Goal: Task Accomplishment & Management: Complete application form

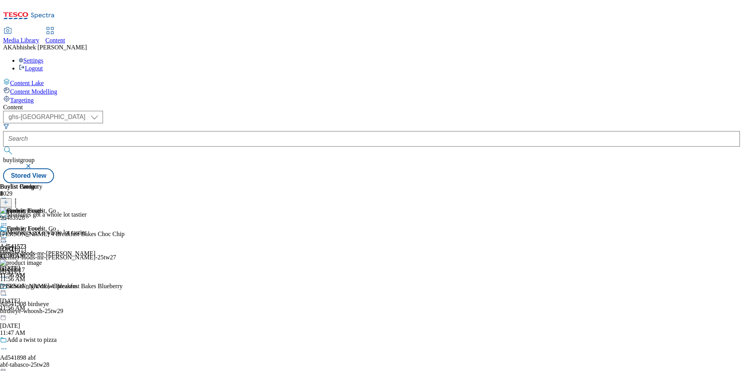
select select "ghs-[GEOGRAPHIC_DATA]"
click at [33, 164] on button "button" at bounding box center [29, 166] width 8 height 5
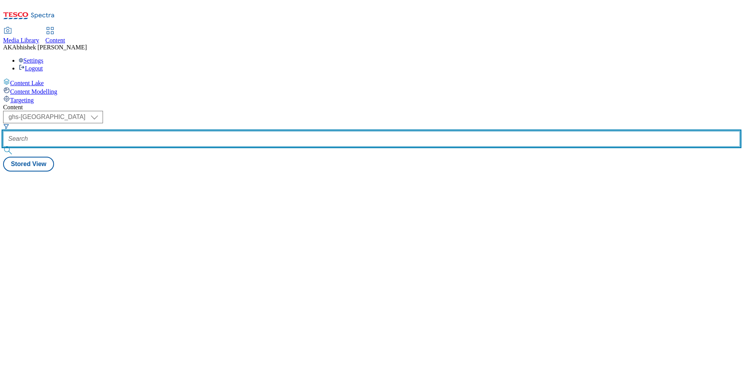
click at [196, 131] on input "text" at bounding box center [371, 139] width 737 height 16
click at [3, 147] on button "submit" at bounding box center [8, 151] width 11 height 8
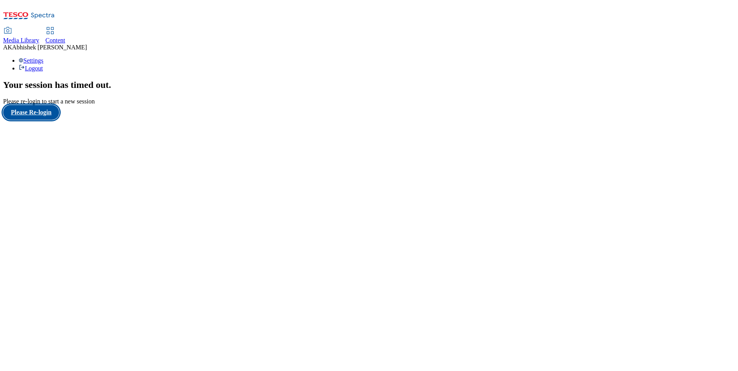
click at [50, 120] on button "Please Re-login" at bounding box center [31, 112] width 56 height 15
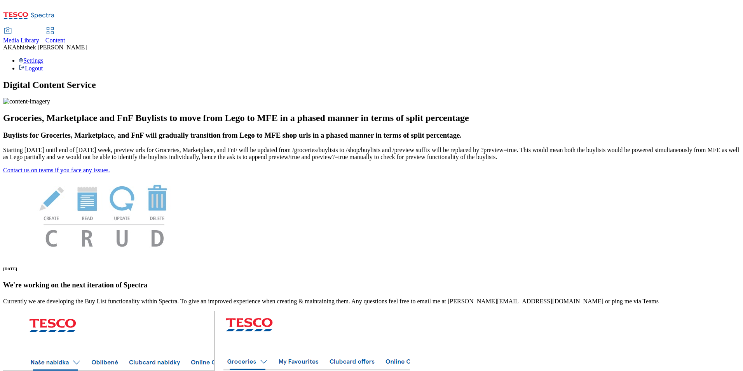
click at [65, 37] on span "Content" at bounding box center [55, 40] width 20 height 7
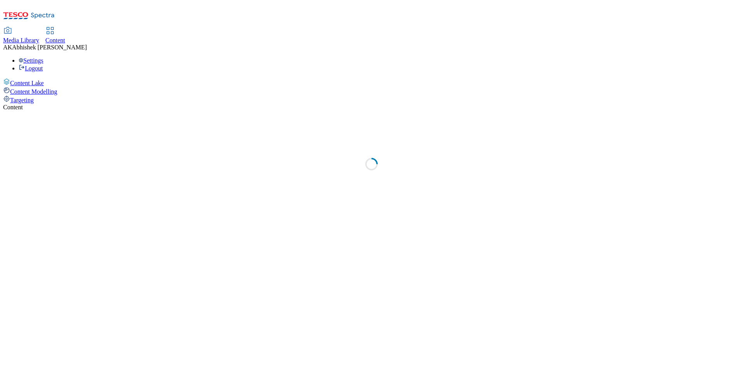
select select "ghs-[GEOGRAPHIC_DATA]"
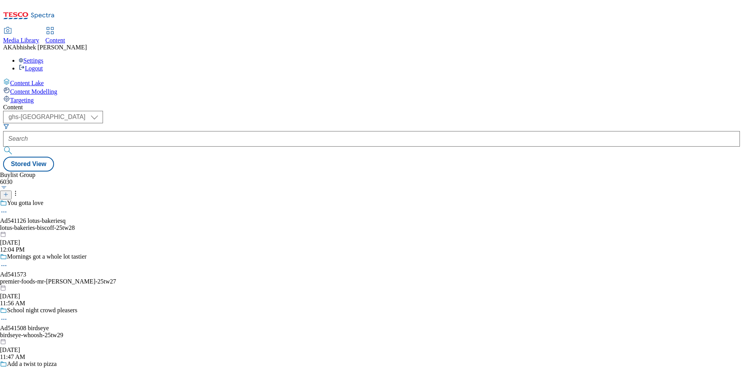
click at [9, 192] on icon at bounding box center [5, 194] width 5 height 5
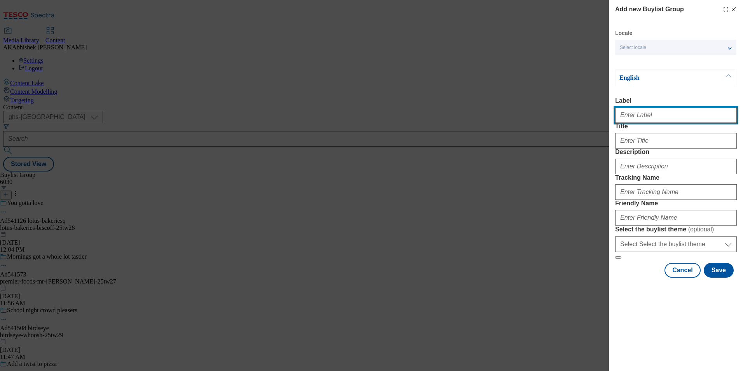
click at [632, 121] on input "Label" at bounding box center [677, 115] width 122 height 16
paste input "541802"
type input "Ad541802"
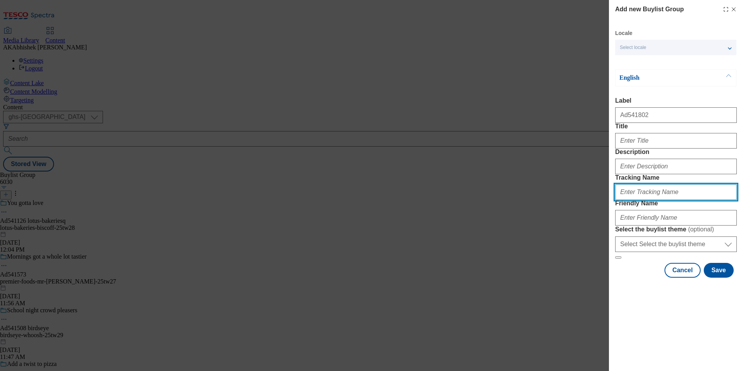
drag, startPoint x: 652, startPoint y: 233, endPoint x: 704, endPoint y: 245, distance: 53.4
click at [652, 200] on input "Tracking Name" at bounding box center [677, 192] width 122 height 16
paste input "541802"
type input "DH_AD541802"
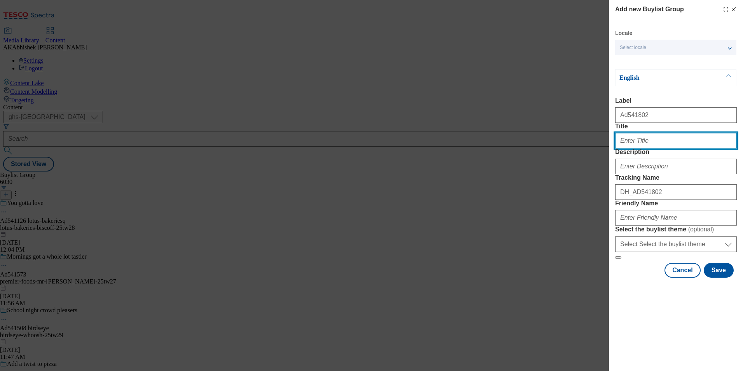
click at [653, 149] on input "Title" at bounding box center [677, 141] width 122 height 16
paste input "NATURE’S FORCE WITH A FRUITY TWIST"
paste input "ature’s force with a fruity twist"
type input "Nature’s force with a fruity twist"
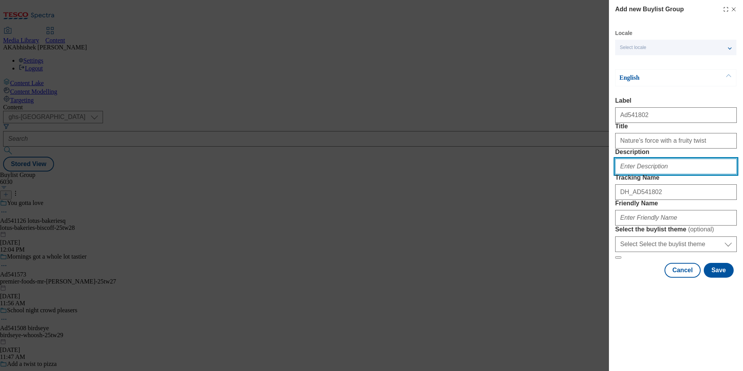
click at [667, 174] on input "Description" at bounding box center [677, 167] width 122 height 16
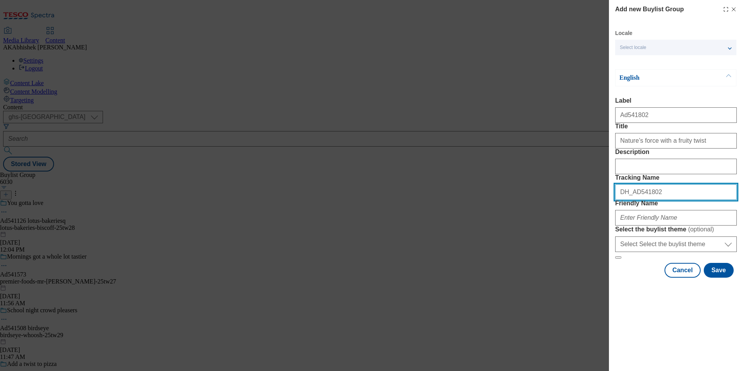
click at [671, 200] on input "DH_AD541802" at bounding box center [677, 192] width 122 height 16
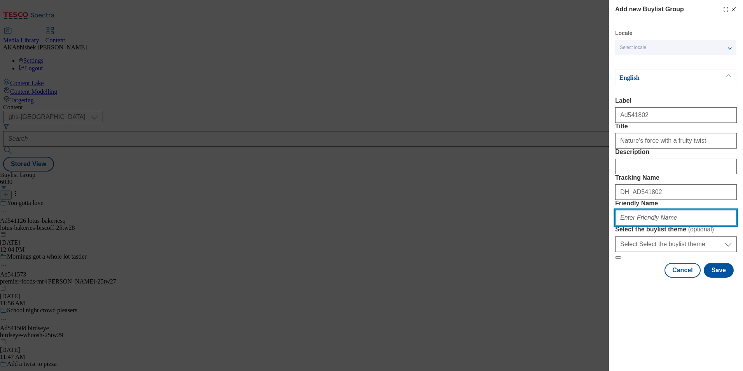
click at [663, 226] on input "Friendly Name" at bounding box center [677, 218] width 122 height 16
paste input "Nutricia"
click at [623, 226] on input "Nutricia" at bounding box center [677, 218] width 122 height 16
drag, startPoint x: 625, startPoint y: 265, endPoint x: 457, endPoint y: 259, distance: 168.1
click at [454, 257] on div "Add new Buylist Group Locale Select locale English Welsh English Label Ad541802…" at bounding box center [371, 185] width 743 height 371
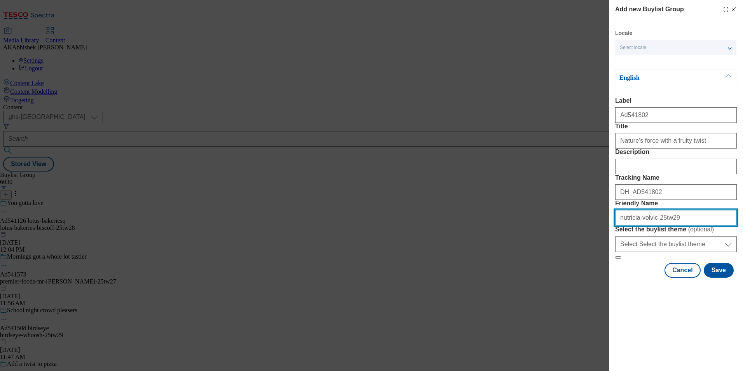
type input "nutricia-volvic-25tw29"
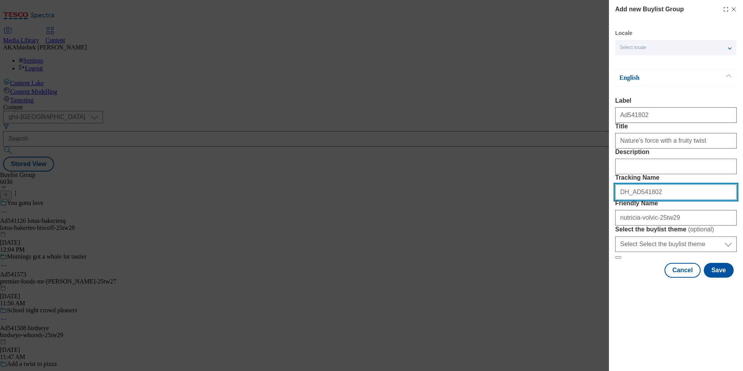
drag, startPoint x: 648, startPoint y: 237, endPoint x: 486, endPoint y: 241, distance: 162.6
click at [486, 241] on div "Add new Buylist Group Locale Select locale English Welsh English Label Ad541802…" at bounding box center [371, 185] width 743 height 371
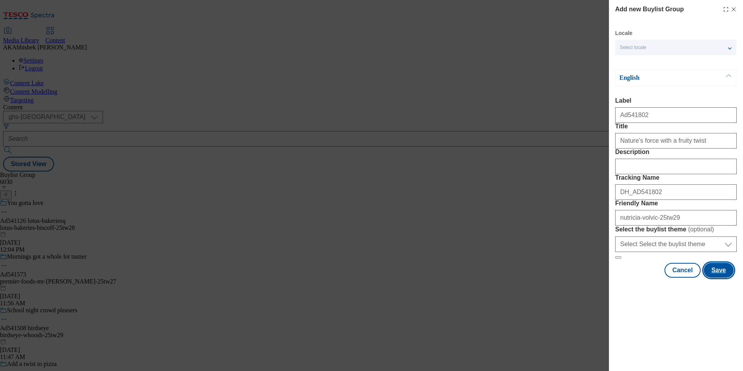
click at [717, 278] on button "Save" at bounding box center [719, 270] width 30 height 15
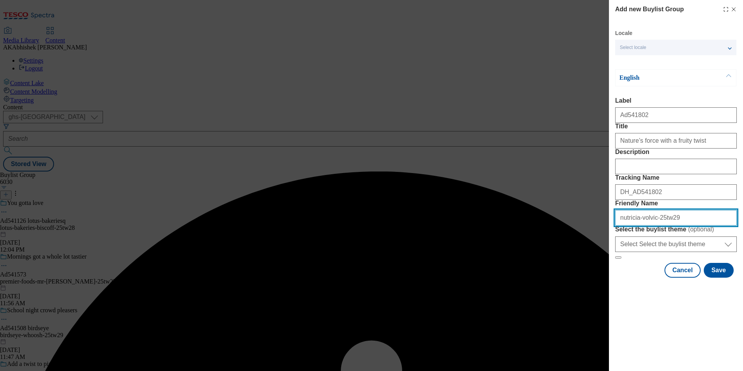
click at [692, 226] on input "Friendly Name" at bounding box center [677, 218] width 122 height 16
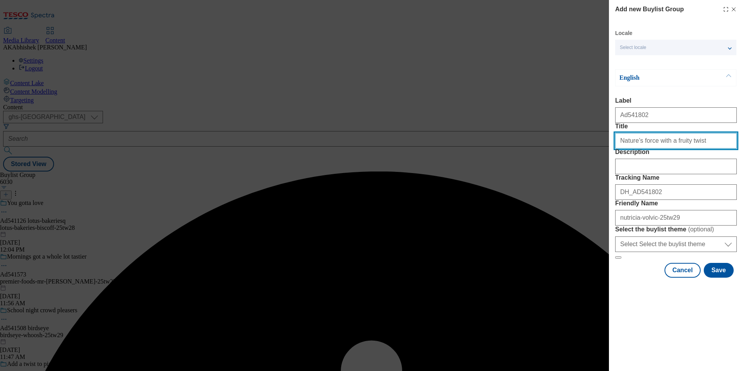
click at [697, 149] on input "Title" at bounding box center [677, 141] width 122 height 16
type input "Nature’s force with a fruity twist"
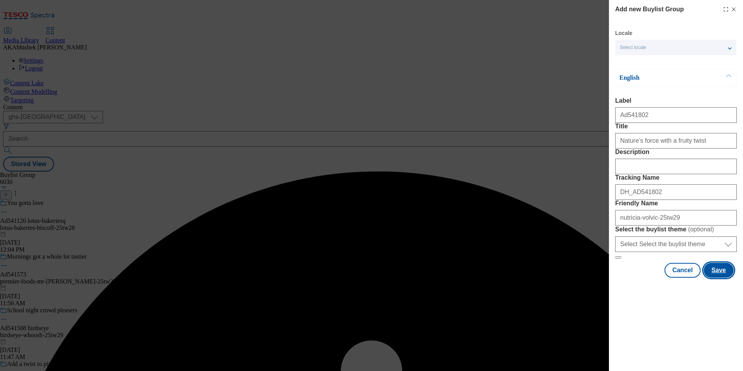
click at [714, 278] on button "Save" at bounding box center [719, 270] width 30 height 15
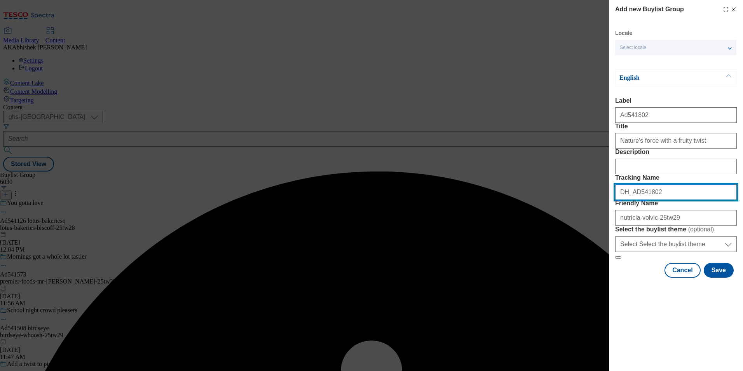
click at [660, 200] on input "DH_AD541802" at bounding box center [677, 192] width 122 height 16
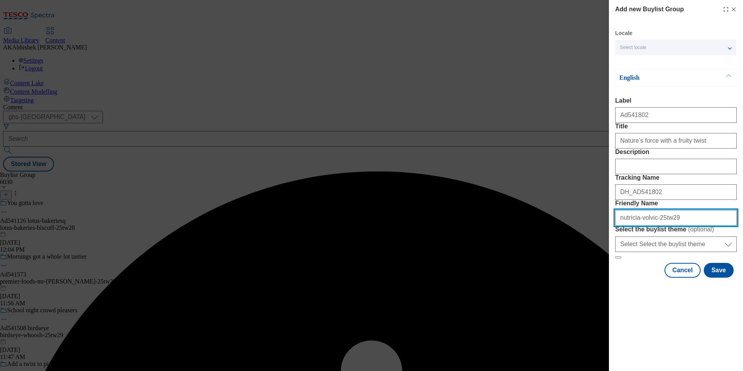
click at [676, 226] on input "nutricia-volvic-25tw29" at bounding box center [677, 218] width 122 height 16
drag, startPoint x: 652, startPoint y: 272, endPoint x: 688, endPoint y: 283, distance: 37.8
click at [652, 226] on input "nutricia-volvic-25tw29" at bounding box center [677, 218] width 122 height 16
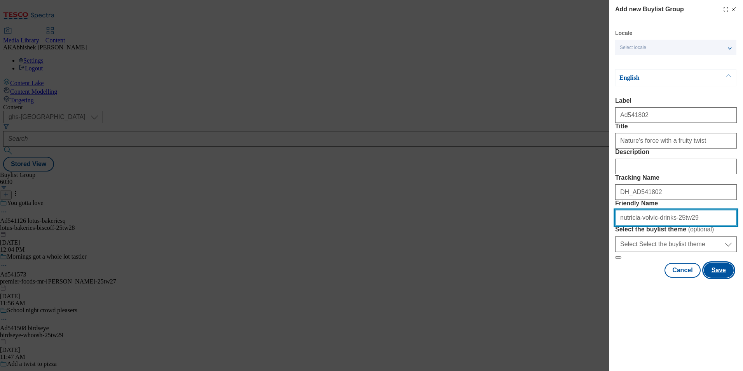
type input "nutricia-volvic-drinks-25tw29"
click at [722, 278] on button "Save" at bounding box center [719, 270] width 30 height 15
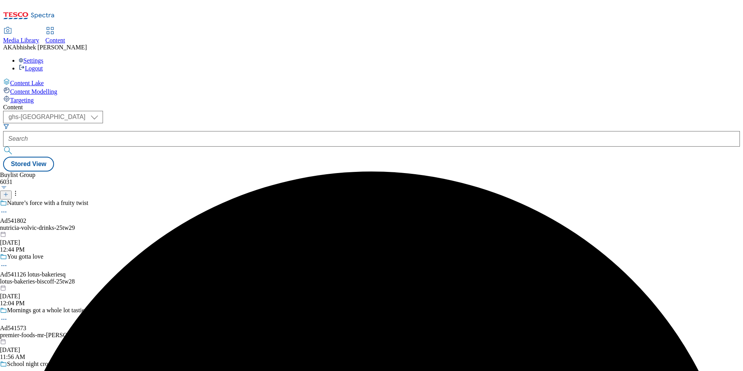
click at [121, 224] on div "nutricia-volvic-drinks-25tw29" at bounding box center [60, 227] width 121 height 7
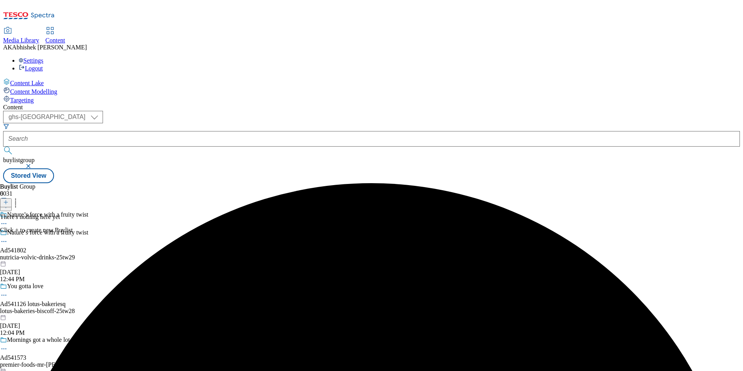
click at [9, 199] on icon at bounding box center [5, 201] width 5 height 5
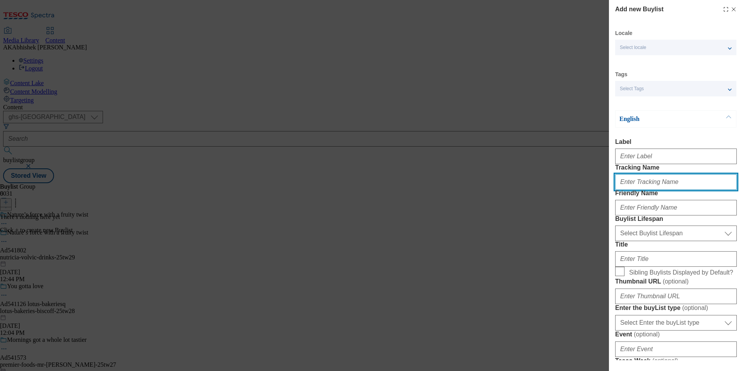
click at [642, 190] on input "Tracking Name" at bounding box center [677, 182] width 122 height 16
paste input "DH_AD541802"
click at [635, 190] on input "DH_AD541802" at bounding box center [677, 182] width 122 height 16
type input "DH_AD541802"
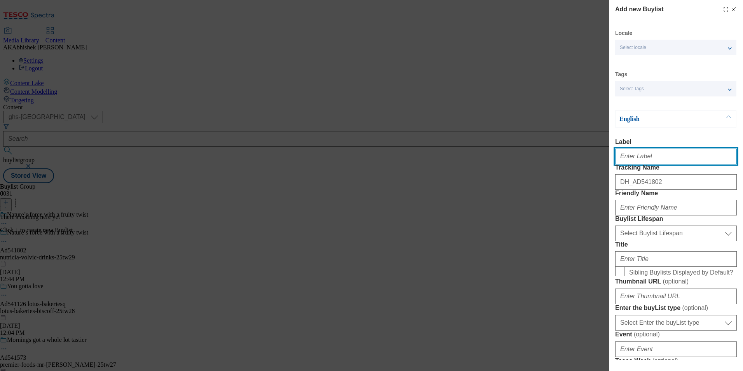
click at [641, 158] on input "Label" at bounding box center [677, 157] width 122 height 16
paste input "541802"
type input "Ad541802"
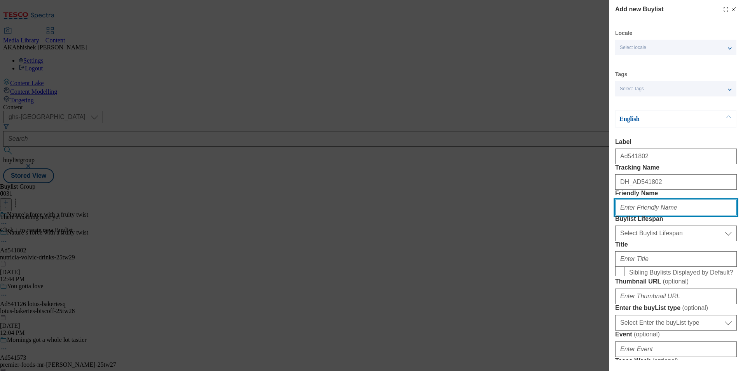
paste input "nutricia"
type input "nutricia"
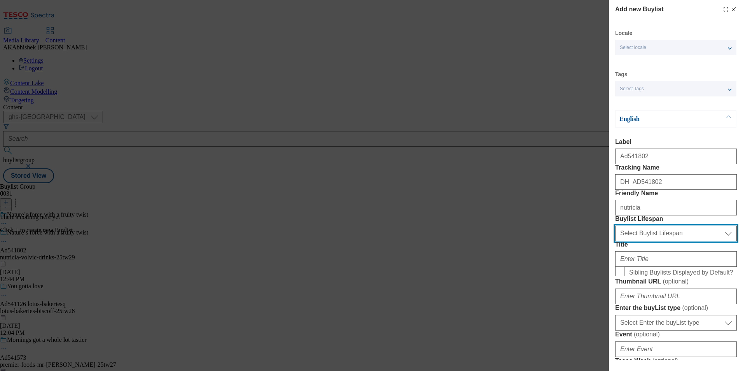
click at [654, 241] on select "Select Buylist Lifespan evergreen seasonal tactical" at bounding box center [677, 234] width 122 height 16
select select "tactical"
click at [616, 241] on select "Select Buylist Lifespan evergreen seasonal tactical" at bounding box center [677, 234] width 122 height 16
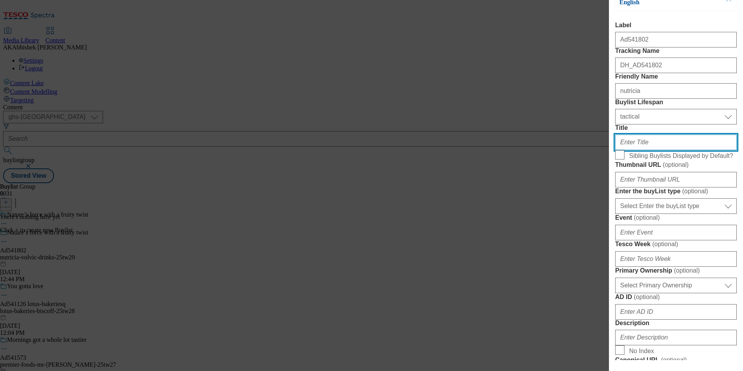
click at [638, 150] on input "Title" at bounding box center [677, 143] width 122 height 16
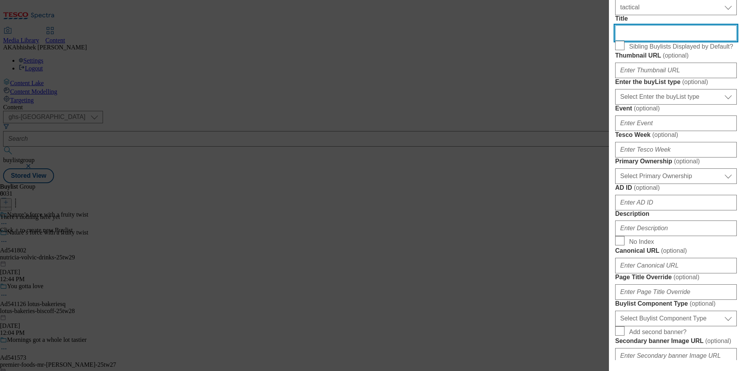
scroll to position [233, 0]
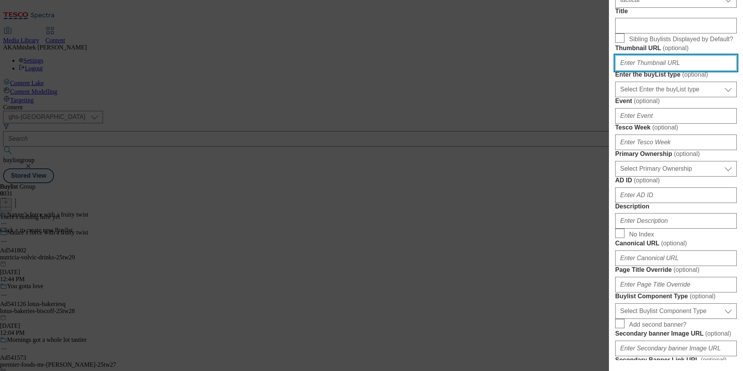
click at [628, 71] on input "Thumbnail URL ( optional )" at bounding box center [677, 63] width 122 height 16
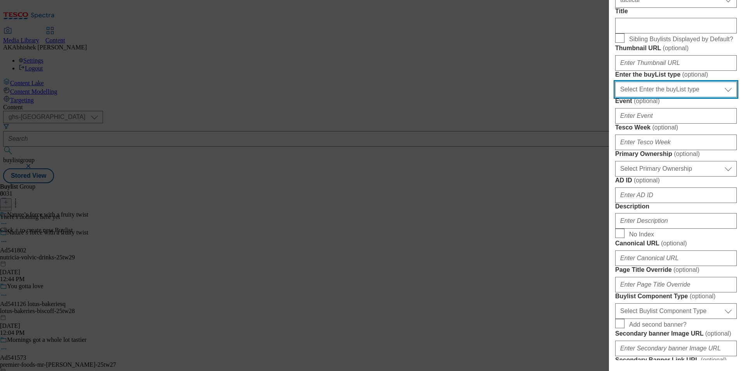
click at [681, 97] on select "Select Enter the buyList type event supplier funded long term >4 weeks supplier…" at bounding box center [677, 90] width 122 height 16
select select "supplier funded short term 1-3 weeks"
click at [616, 97] on select "Select Enter the buyList type event supplier funded long term >4 weeks supplier…" at bounding box center [677, 90] width 122 height 16
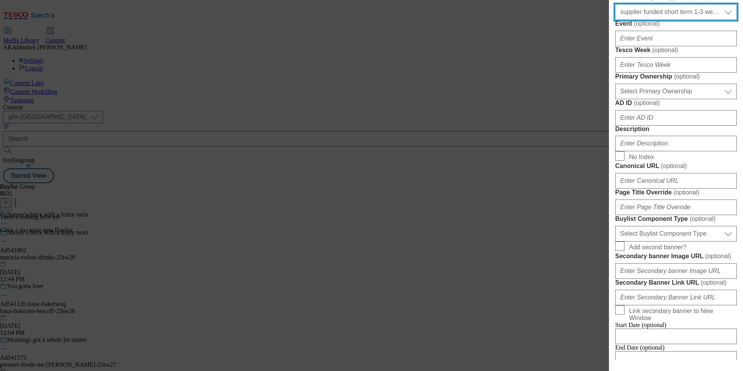
scroll to position [311, 0]
click at [647, 72] on div "Modal" at bounding box center [677, 63] width 122 height 19
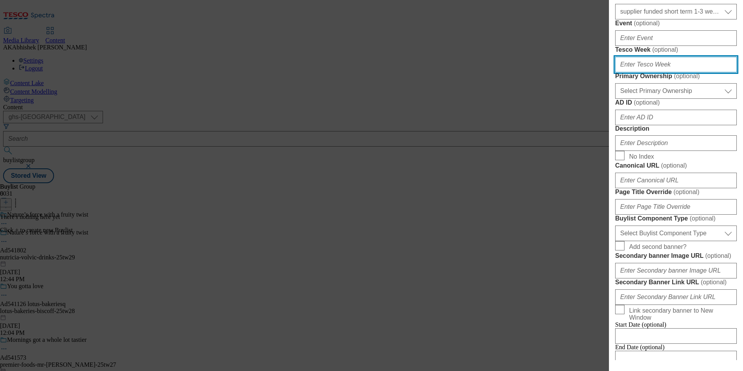
click at [654, 72] on input "Tesco Week ( optional )" at bounding box center [677, 65] width 122 height 16
type input "29"
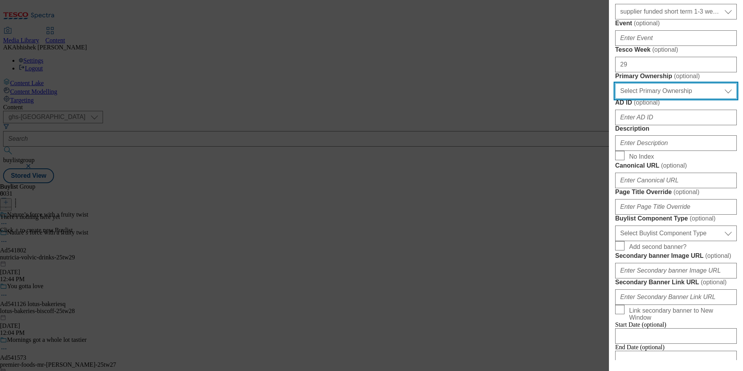
click at [657, 99] on select "Select Primary Ownership [PERSON_NAME]" at bounding box center [677, 91] width 122 height 16
select select "dunnhumby"
click at [616, 99] on select "Select Primary Ownership [PERSON_NAME]" at bounding box center [677, 91] width 122 height 16
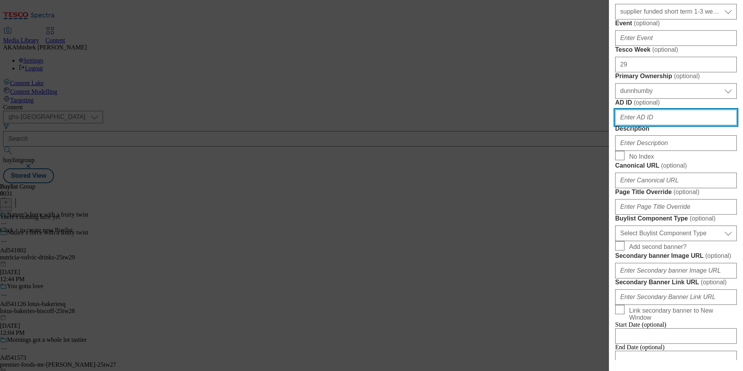
click at [662, 125] on input "AD ID ( optional )" at bounding box center [677, 118] width 122 height 16
paste input "nutricia"
type input "nutricia"
paste input "Nutricia"
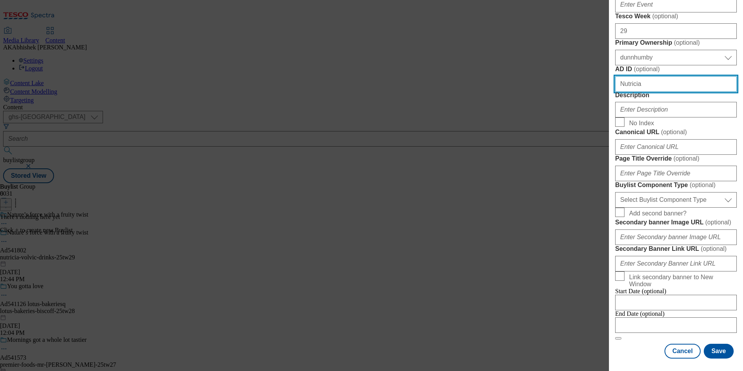
scroll to position [389, 0]
type input "Nutricia"
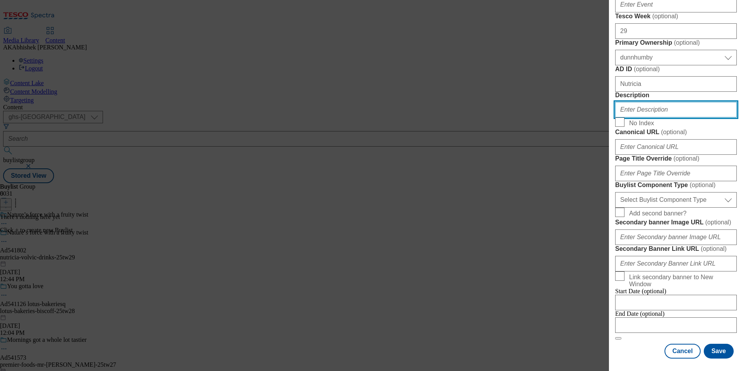
click at [641, 117] on input "Description" at bounding box center [677, 110] width 122 height 16
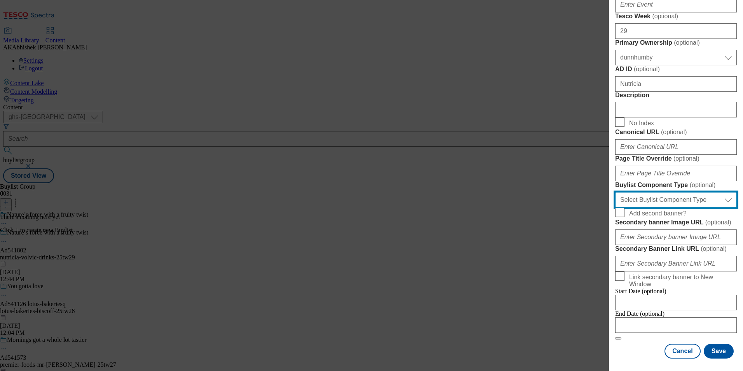
click at [661, 202] on select "Select Buylist Component Type Banner Competition Header Meal" at bounding box center [677, 200] width 122 height 16
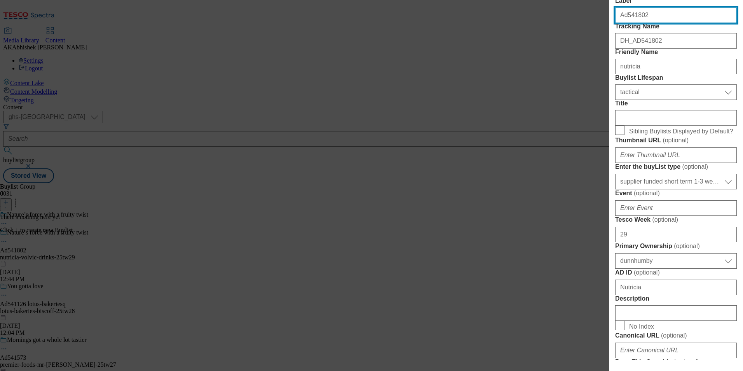
select select "Banner"
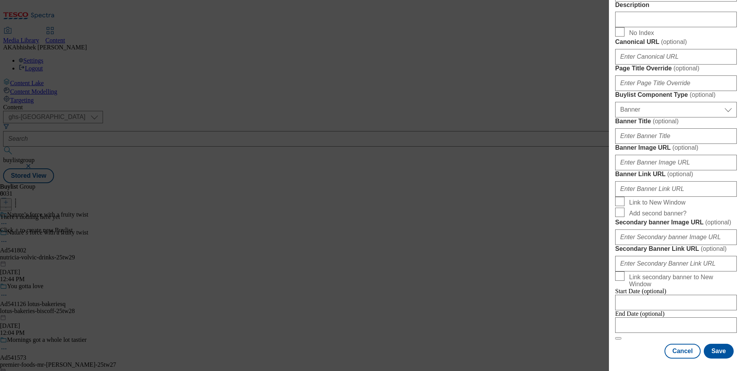
scroll to position [767, 0]
click at [667, 320] on input "Modal" at bounding box center [677, 325] width 122 height 16
select select "2025"
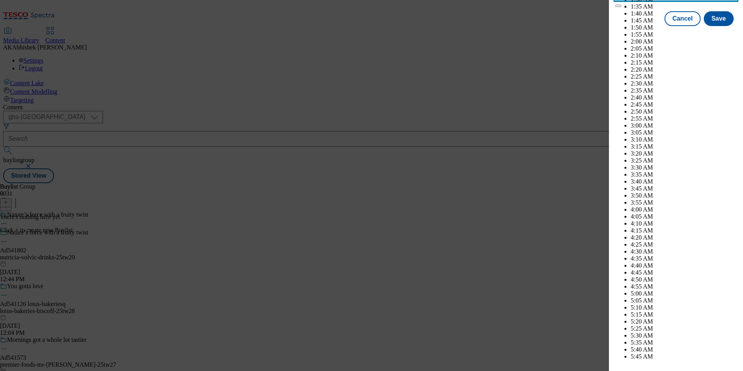
scroll to position [2194, 0]
select select "November"
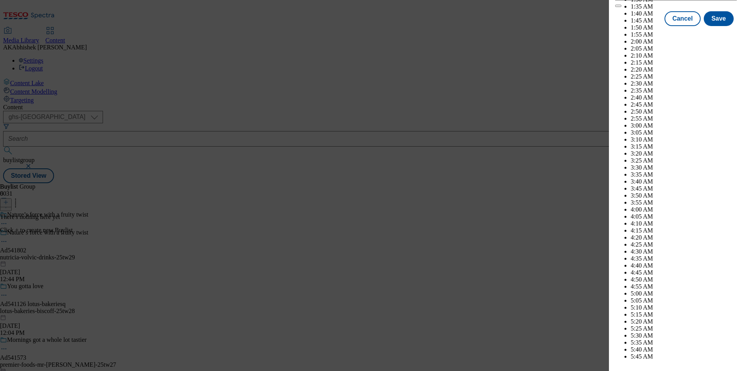
click at [715, 33] on button "Save" at bounding box center [719, 25] width 30 height 15
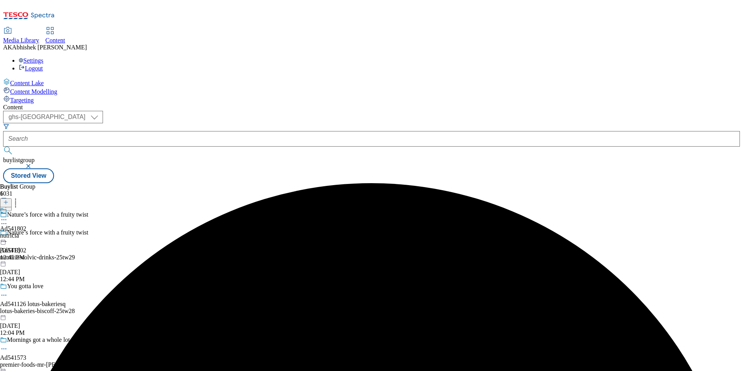
click at [26, 232] on div "nutricia" at bounding box center [13, 235] width 26 height 7
click at [9, 199] on icon at bounding box center [5, 201] width 5 height 5
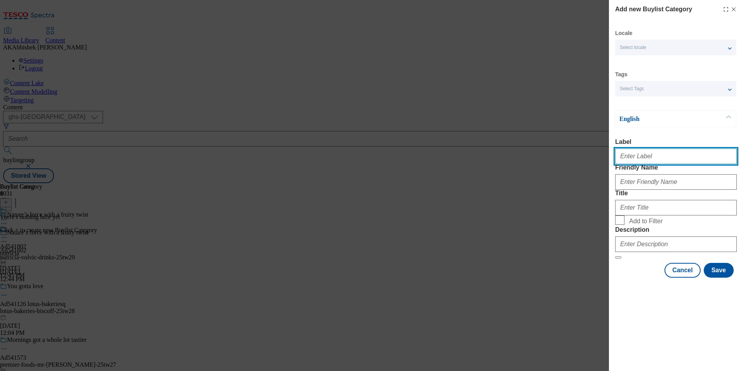
click at [638, 155] on input "Label" at bounding box center [677, 157] width 122 height 16
paste input "Nutricia"
drag, startPoint x: 654, startPoint y: 158, endPoint x: 609, endPoint y: 158, distance: 45.1
click at [610, 158] on div "Add new Buylist Category Locale Select locale English Welsh Tags Select Tags fn…" at bounding box center [676, 139] width 134 height 279
paste input "541802"
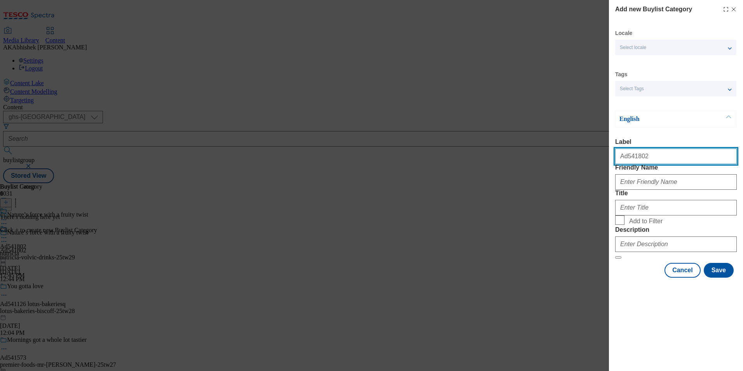
type input "Ad541802"
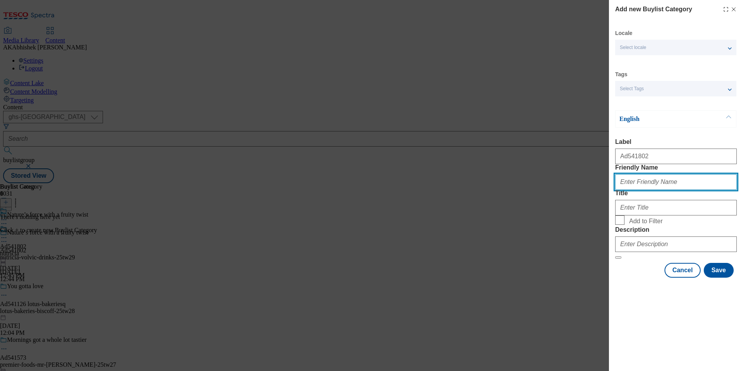
click at [640, 190] on input "Friendly Name" at bounding box center [677, 182] width 122 height 16
paste input "nutricia-volvic"
type input "nutricia-volvic"
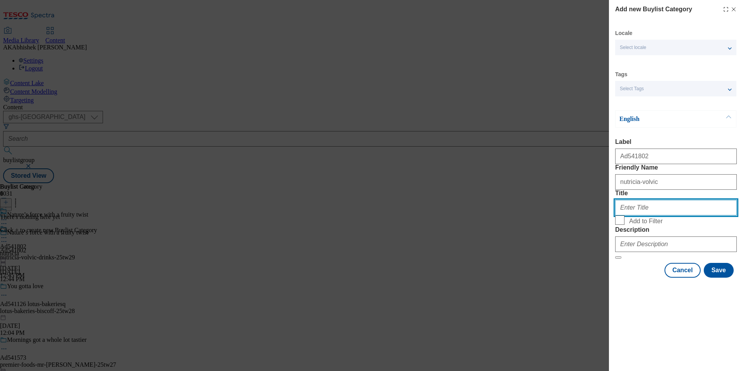
drag, startPoint x: 653, startPoint y: 232, endPoint x: 681, endPoint y: 252, distance: 34.6
click at [653, 215] on input "Title" at bounding box center [677, 208] width 122 height 16
paste input "Nutricia"
type input "Nutricia"
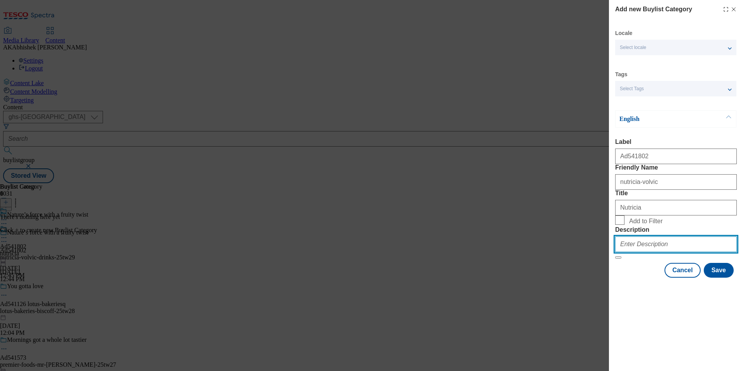
click at [657, 252] on input "Description" at bounding box center [677, 244] width 122 height 16
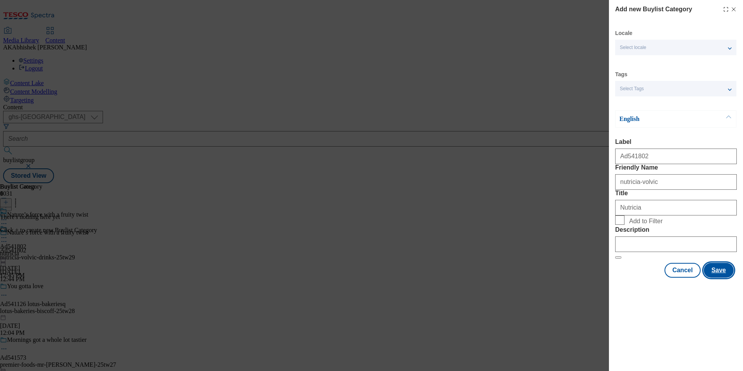
click at [732, 278] on button "Save" at bounding box center [719, 270] width 30 height 15
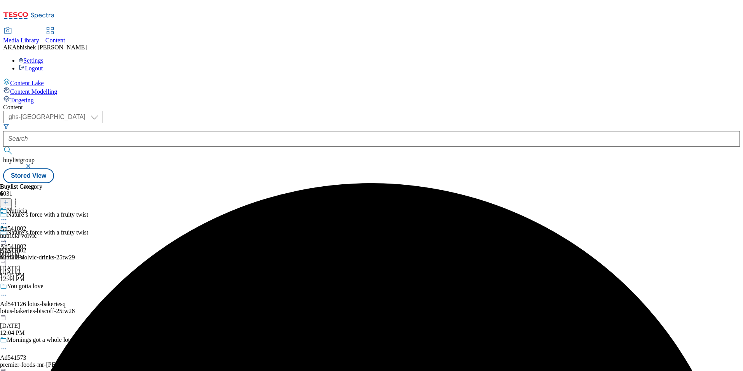
click at [42, 232] on div "nutricia-volvic" at bounding box center [21, 235] width 42 height 7
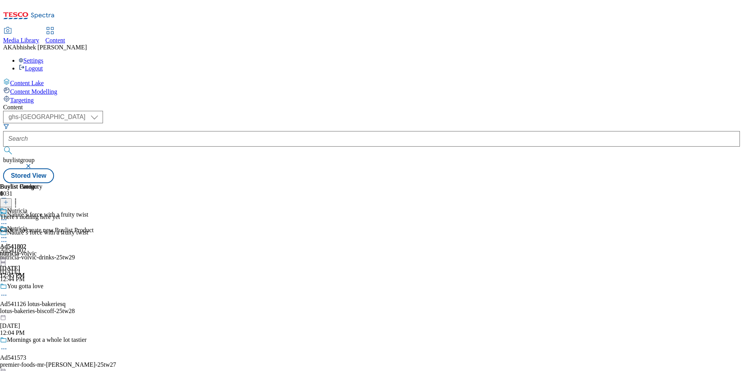
click at [42, 250] on div "nutricia-volvic" at bounding box center [21, 253] width 42 height 7
click at [12, 199] on div at bounding box center [6, 202] width 12 height 7
click at [9, 199] on icon at bounding box center [5, 201] width 5 height 5
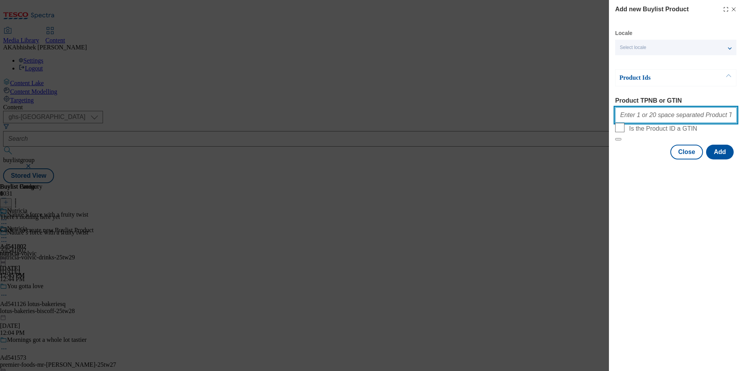
click at [656, 117] on input "Product TPNB or GTIN" at bounding box center [677, 115] width 122 height 16
paste input "54737083 54742243 83896212 88886959 87227728 83896206 91641738"
type input "54737083 54742243 83896212 88886959 87227728 83896206 91641738"
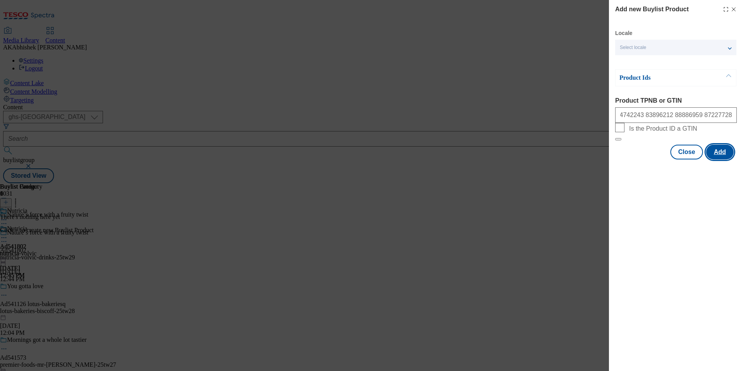
click at [717, 159] on button "Add" at bounding box center [721, 152] width 28 height 15
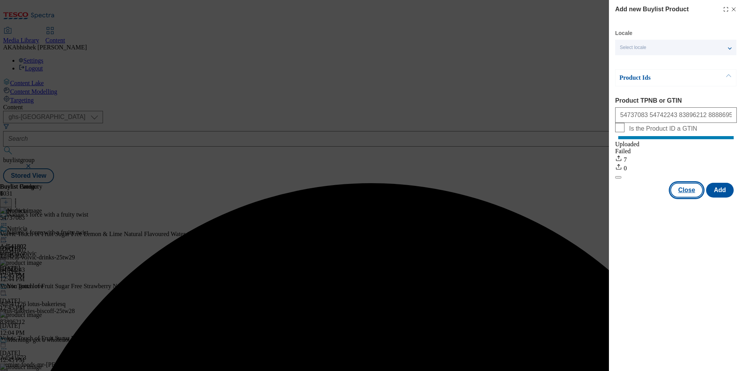
click at [692, 198] on button "Close" at bounding box center [687, 190] width 33 height 15
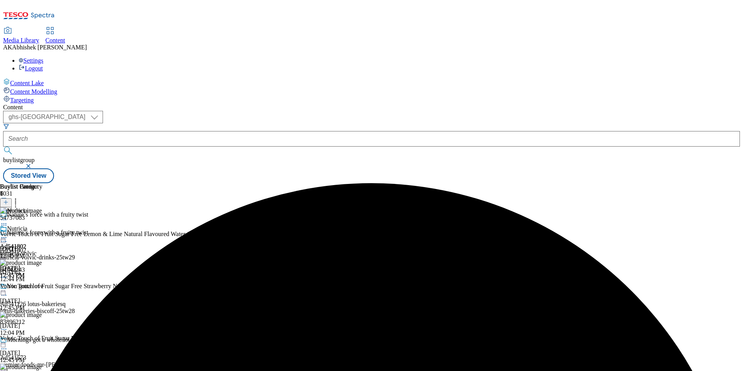
click at [8, 234] on icon at bounding box center [4, 238] width 8 height 8
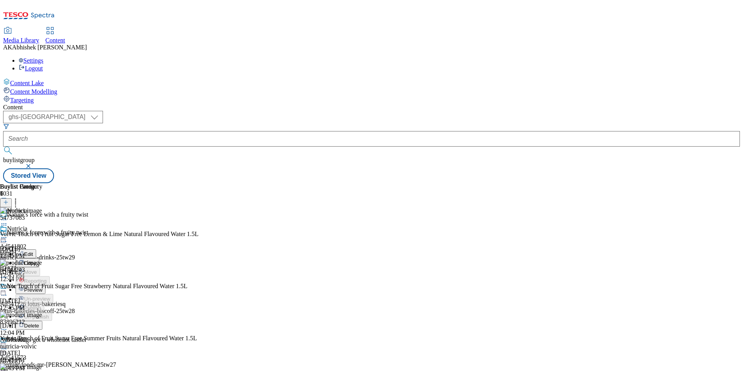
click at [45, 285] on button "Preview" at bounding box center [31, 289] width 30 height 9
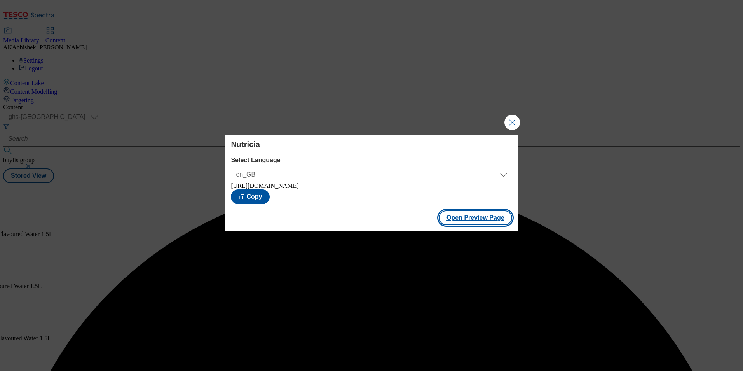
click at [490, 217] on button "Open Preview Page" at bounding box center [475, 217] width 73 height 15
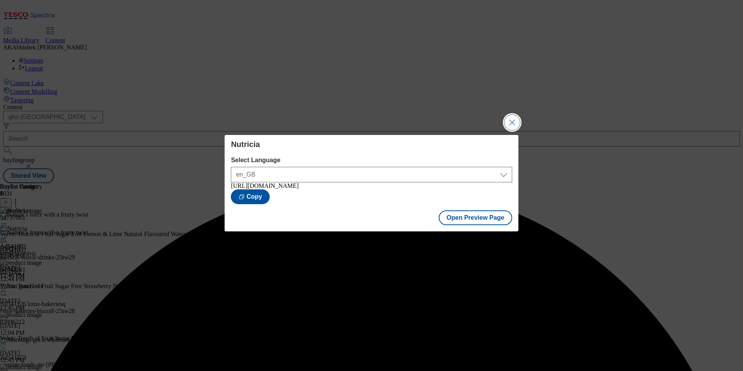
click at [507, 115] on button "Close Modal" at bounding box center [513, 123] width 16 height 16
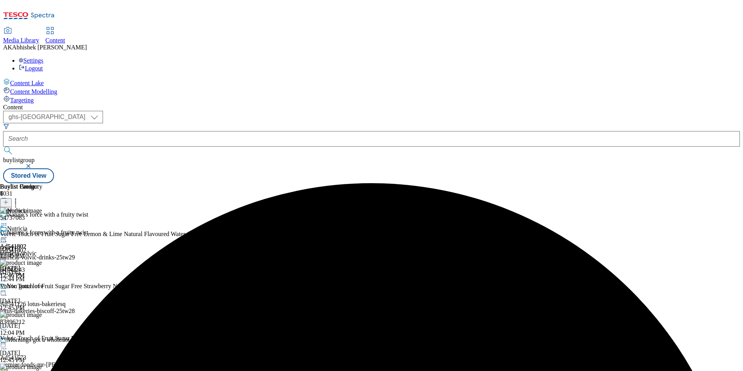
click at [8, 238] on icon at bounding box center [4, 242] width 8 height 8
click at [121, 253] on li "Edit" at bounding box center [68, 257] width 105 height 9
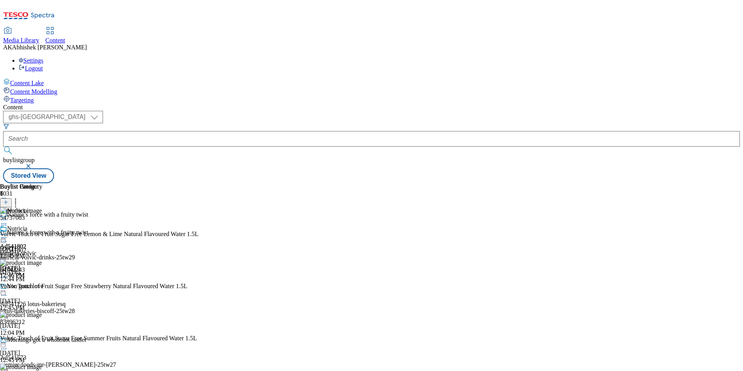
click at [8, 238] on icon at bounding box center [4, 242] width 8 height 8
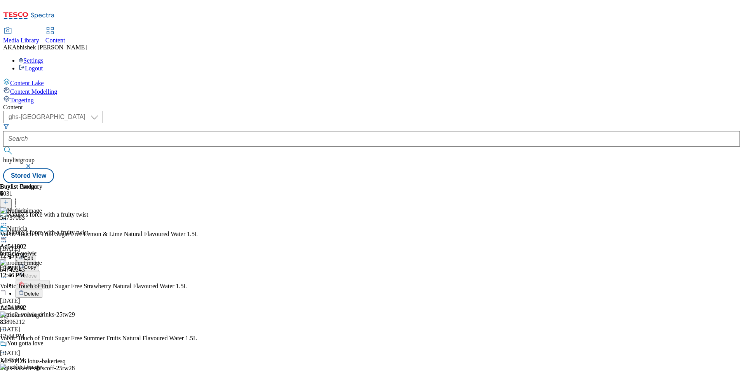
click at [33, 255] on span "Edit" at bounding box center [28, 258] width 9 height 6
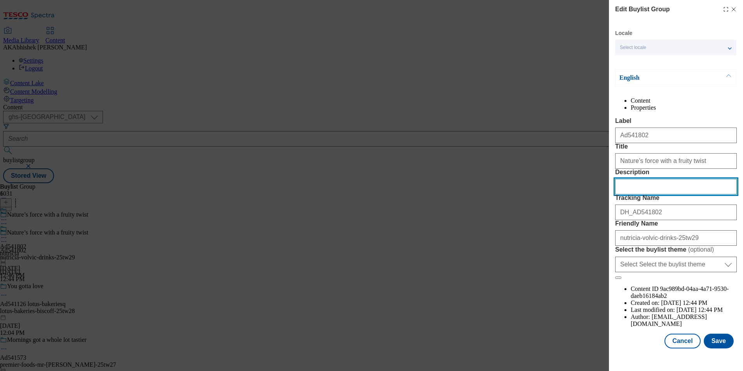
click at [655, 194] on input "Description" at bounding box center [677, 187] width 122 height 16
paste input "Volvic Touch of Fruit Lemon Lime Sugar Free Flavoured Water 1.5L"
type input "Volvic Touch of Fruit Lemon Lime Sugar Free Flavoured Water 1.5L"
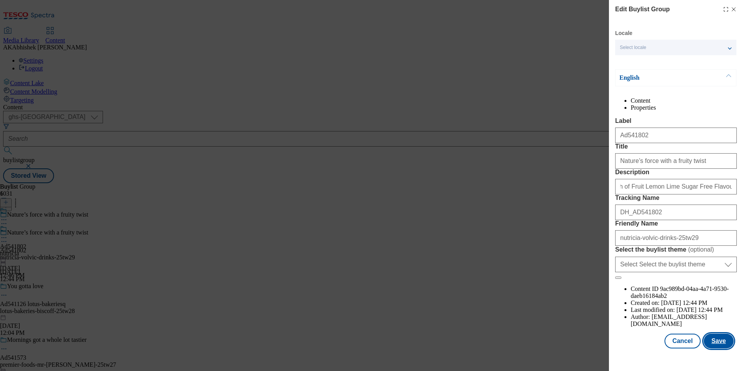
click at [712, 348] on button "Save" at bounding box center [719, 341] width 30 height 15
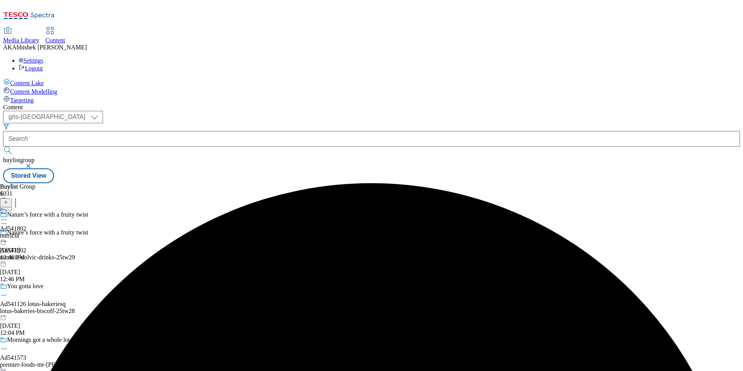
click at [26, 207] on div "Ad541802 nutricia [DATE] 12:46 PM" at bounding box center [13, 234] width 26 height 54
click at [8, 234] on icon at bounding box center [4, 238] width 8 height 8
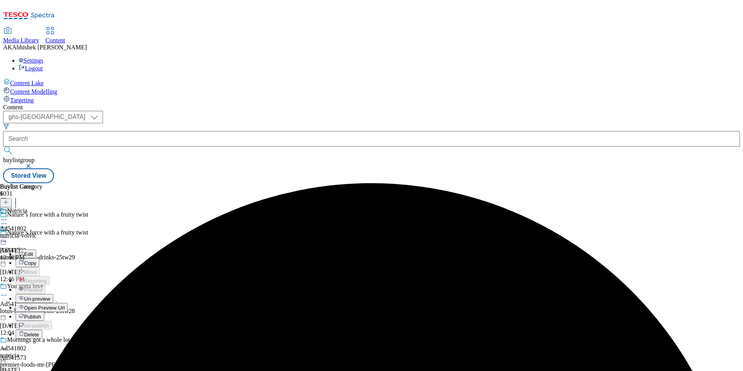
click at [36, 250] on div "Edit" at bounding box center [26, 253] width 21 height 7
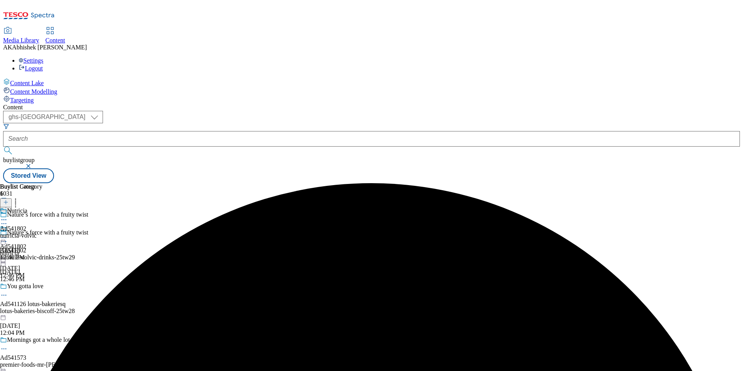
click at [8, 234] on icon at bounding box center [4, 238] width 8 height 8
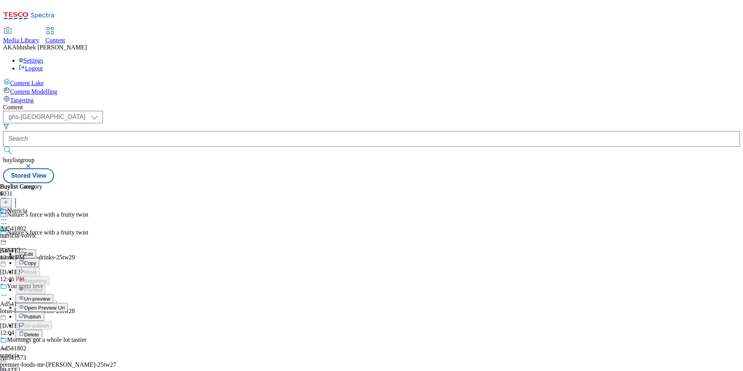
click at [33, 251] on span "Edit" at bounding box center [28, 254] width 9 height 6
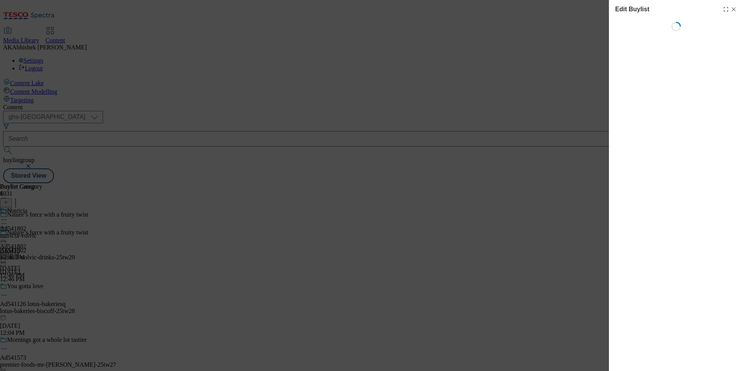
select select "tactical"
select select "supplier funded short term 1-3 weeks"
select select "dunnhumby"
select select "Banner"
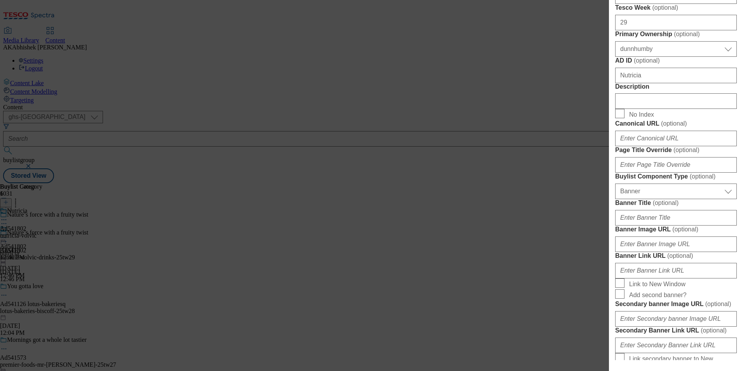
scroll to position [389, 0]
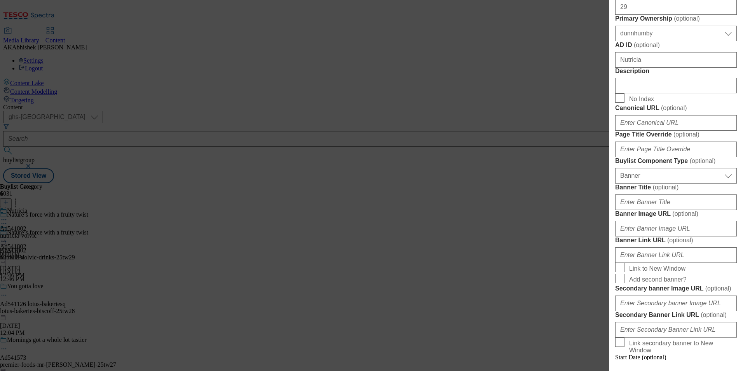
click at [632, 93] on div "Modal" at bounding box center [677, 84] width 122 height 19
click at [637, 93] on input "Description" at bounding box center [677, 86] width 122 height 16
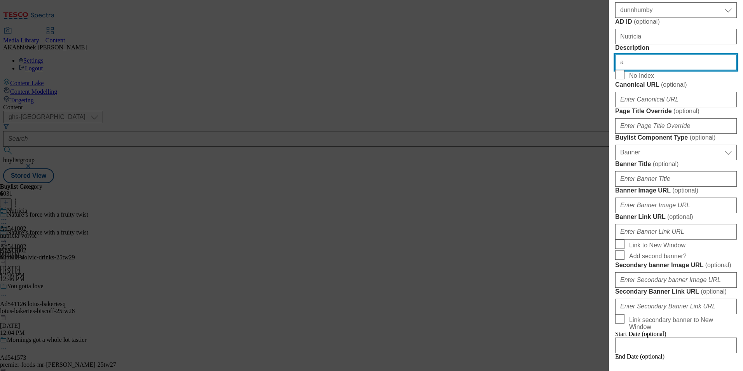
scroll to position [428, 0]
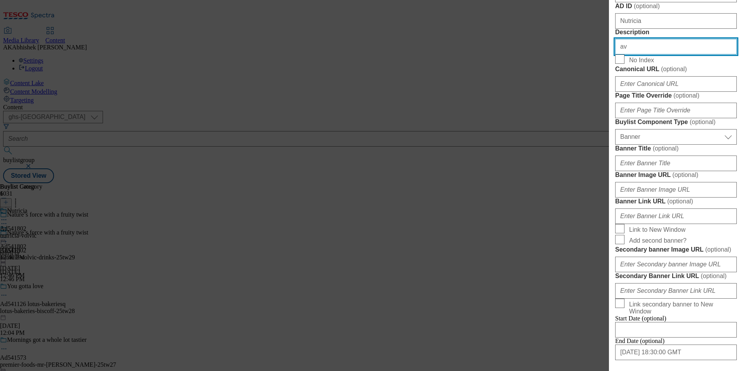
paste input "Volvic Touch of Fruit Lemon Lime Sugar Free Flavoured Water 1.5L"
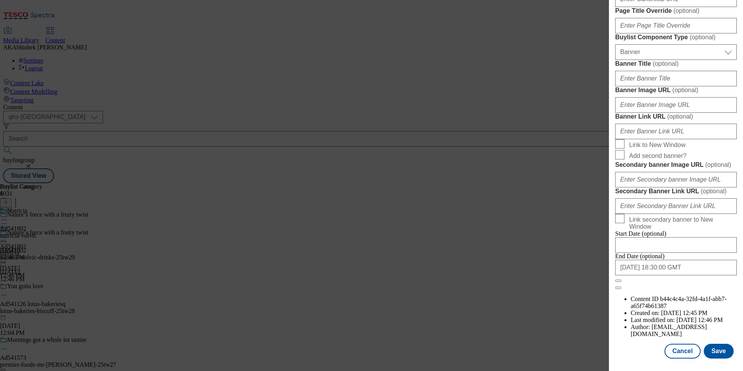
scroll to position [801, 0]
type input "Volvic Touch of Fruit Lemon Lime Sugar Free Flavoured Water 1.5L"
click at [710, 350] on button "Save" at bounding box center [719, 351] width 30 height 15
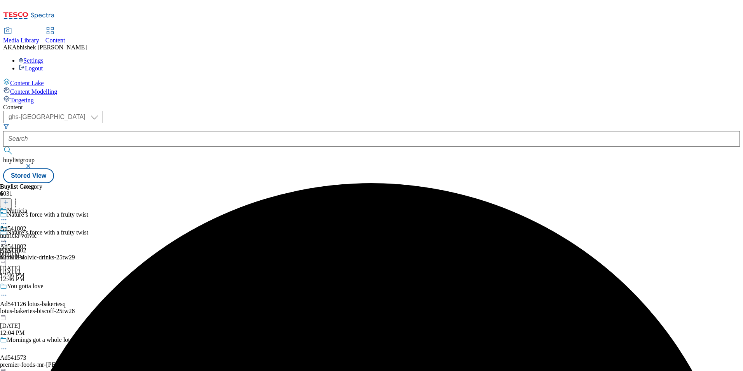
click at [8, 216] on icon at bounding box center [4, 220] width 8 height 8
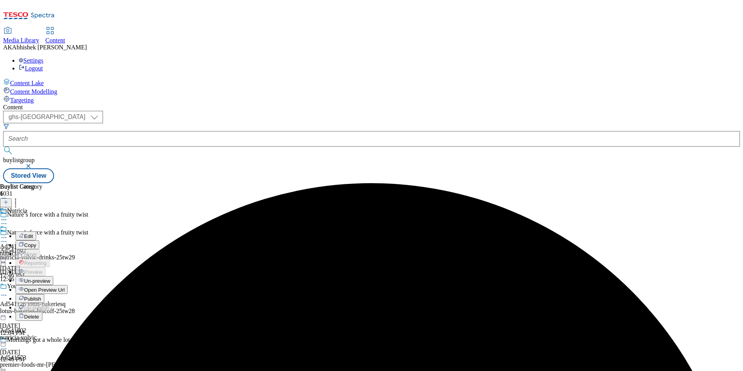
click at [33, 233] on span "Edit" at bounding box center [28, 236] width 9 height 6
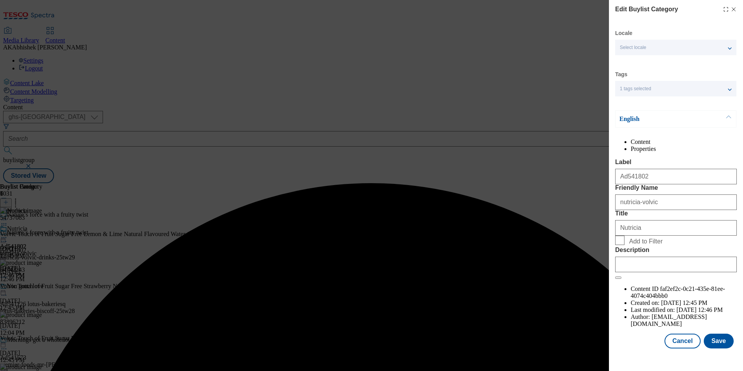
scroll to position [12, 0]
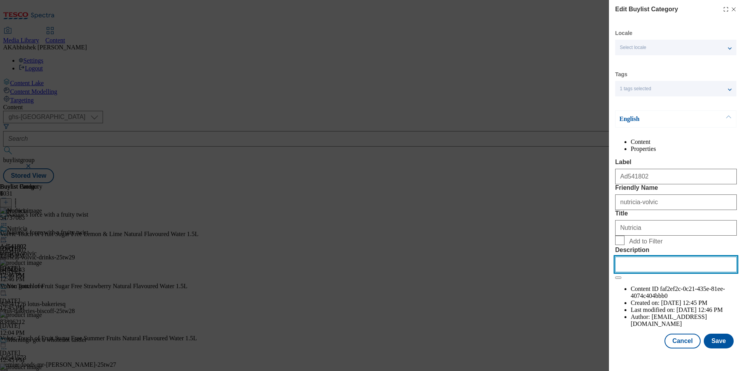
click at [665, 272] on input "Description" at bounding box center [677, 265] width 122 height 16
paste input "Volvic Touch of Fruit Lemon Lime Sugar Free Flavoured Water 1.5L"
type input "Volvic Touch of Fruit Lemon Lime Sugar Free Flavoured Water 1.5L"
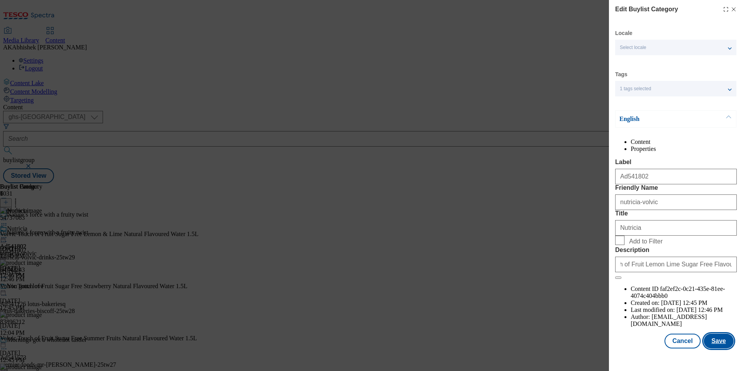
click at [716, 348] on button "Save" at bounding box center [719, 341] width 30 height 15
